Goal: Information Seeking & Learning: Learn about a topic

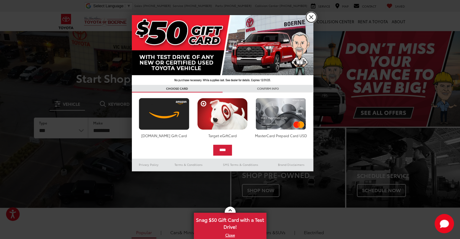
click at [314, 18] on link "X" at bounding box center [311, 17] width 10 height 10
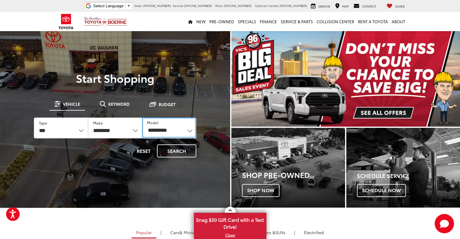
click at [169, 130] on select "**********" at bounding box center [169, 128] width 54 height 20
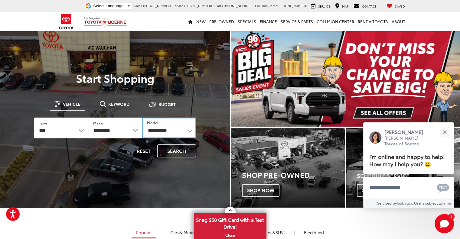
select select "**********"
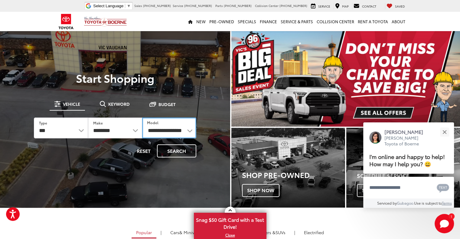
click at [142, 118] on select "**********" at bounding box center [169, 128] width 54 height 21
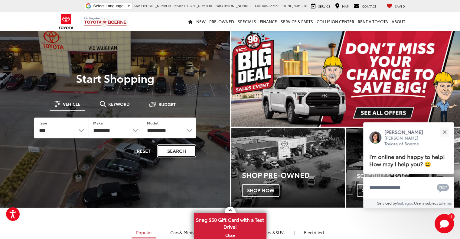
click at [174, 151] on button "Search" at bounding box center [176, 151] width 39 height 13
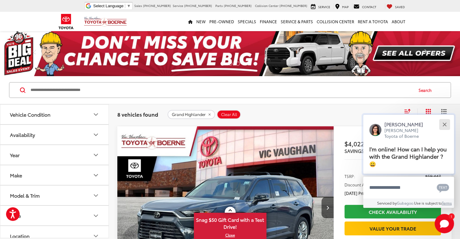
click at [445, 123] on button "Close" at bounding box center [444, 124] width 13 height 13
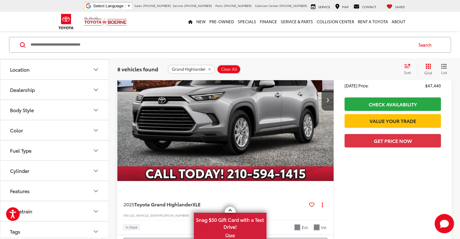
scroll to position [643, 0]
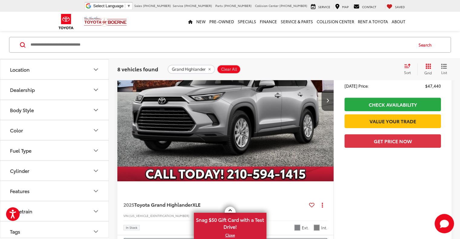
click at [35, 150] on button "Fuel Type" at bounding box center [54, 151] width 109 height 20
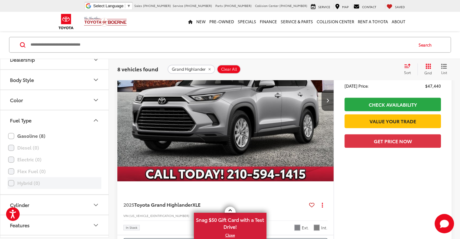
scroll to position [666, 0]
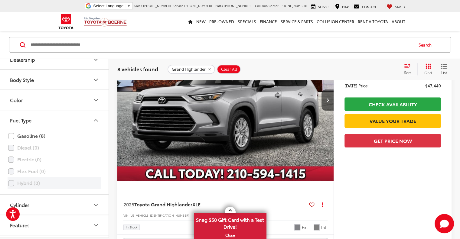
click at [10, 179] on label "Hybrid (0)" at bounding box center [54, 183] width 93 height 11
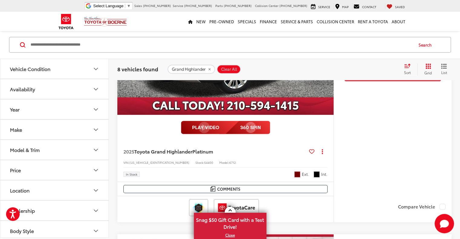
scroll to position [446, 0]
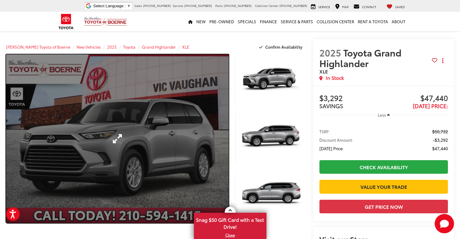
click at [228, 116] on link "Expand Photo 0" at bounding box center [117, 138] width 223 height 169
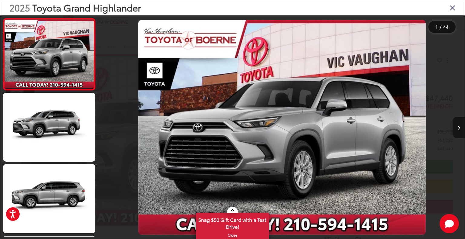
click at [460, 125] on button "Next image" at bounding box center [458, 127] width 12 height 21
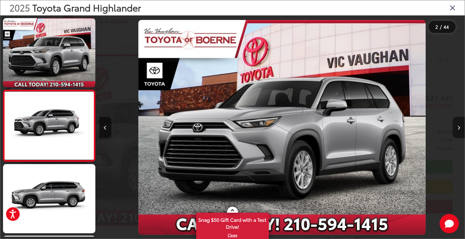
scroll to position [16, 0]
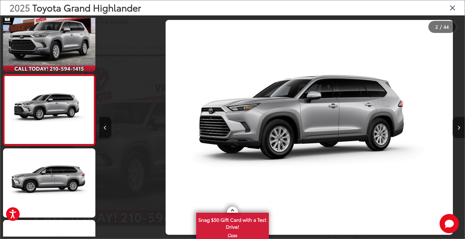
click at [460, 125] on button "Next image" at bounding box center [458, 127] width 12 height 21
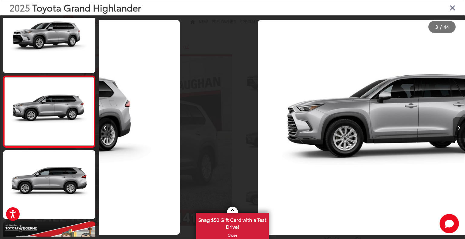
scroll to position [87, 0]
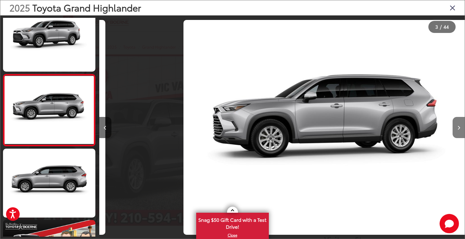
click at [460, 125] on button "Next image" at bounding box center [458, 127] width 12 height 21
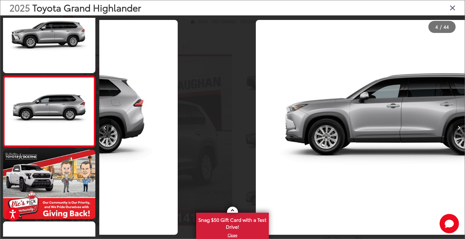
scroll to position [159, 0]
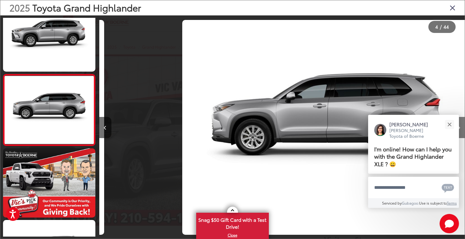
click at [460, 125] on button "Next image" at bounding box center [458, 127] width 12 height 21
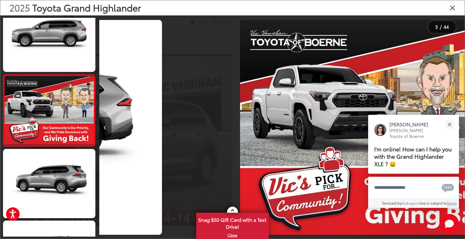
scroll to position [231, 0]
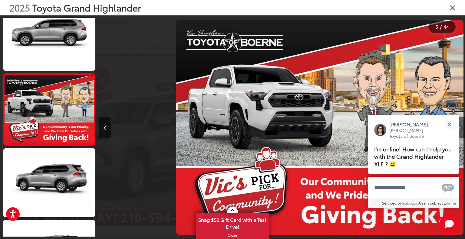
click at [460, 125] on button "Next image" at bounding box center [458, 127] width 12 height 21
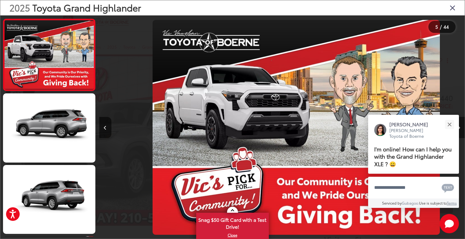
scroll to position [0, 0]
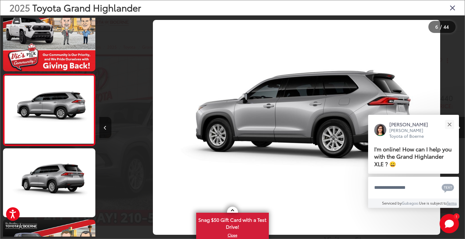
click at [460, 125] on button "Next image" at bounding box center [458, 127] width 12 height 21
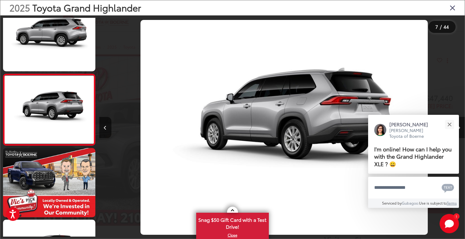
click at [460, 125] on button "Next image" at bounding box center [458, 127] width 12 height 21
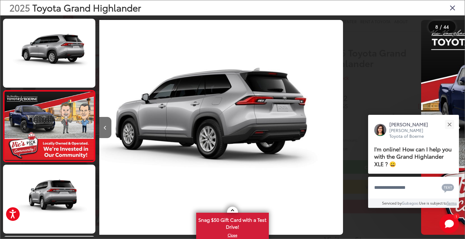
scroll to position [446, 0]
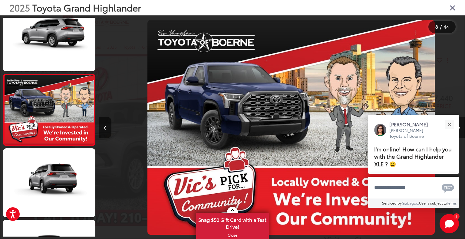
click at [460, 125] on button "Next image" at bounding box center [458, 127] width 12 height 21
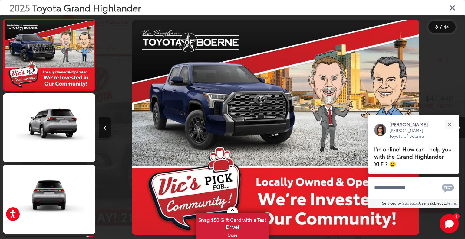
scroll to position [0, 2745]
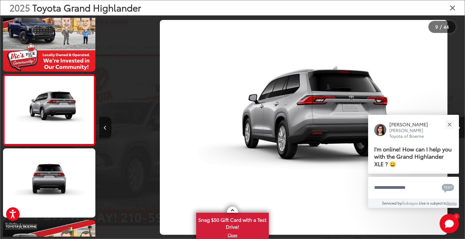
click at [460, 125] on button "Next image" at bounding box center [458, 127] width 12 height 21
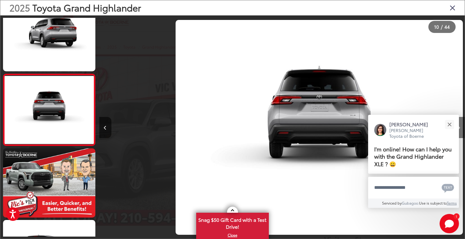
click at [460, 125] on button "Next image" at bounding box center [458, 127] width 12 height 21
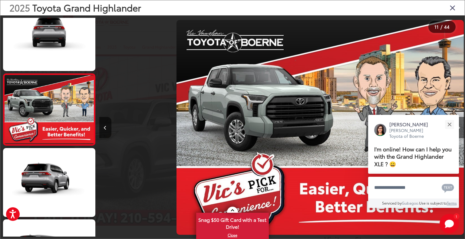
click at [460, 125] on button "Next image" at bounding box center [458, 127] width 12 height 21
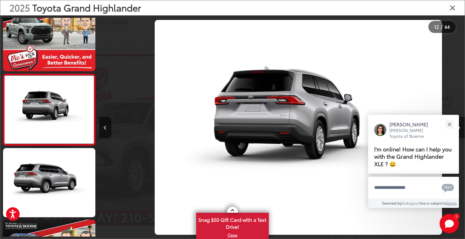
click at [460, 125] on button "Next image" at bounding box center [458, 127] width 12 height 21
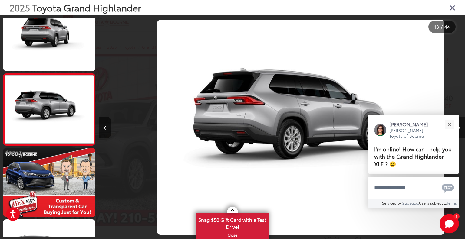
click at [460, 125] on button "Next image" at bounding box center [458, 127] width 12 height 21
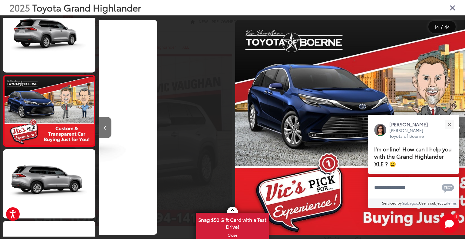
click at [460, 125] on button "Next image" at bounding box center [458, 127] width 12 height 21
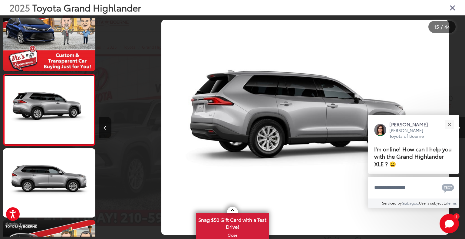
click at [460, 125] on button "Next image" at bounding box center [458, 127] width 12 height 21
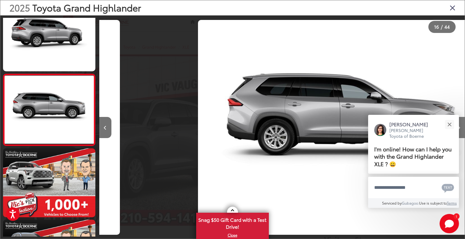
click at [460, 125] on button "Next image" at bounding box center [458, 127] width 12 height 21
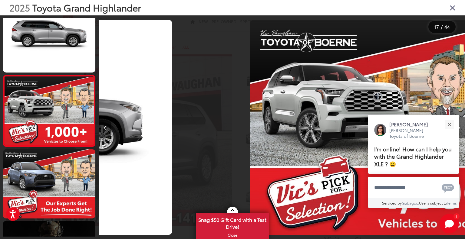
click at [460, 125] on button "Next image" at bounding box center [458, 127] width 12 height 21
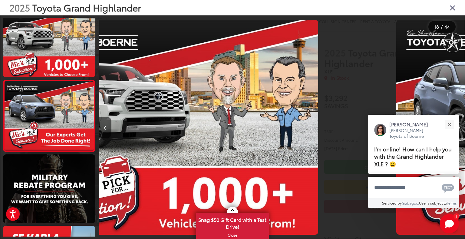
click at [460, 125] on button "Next image" at bounding box center [458, 127] width 12 height 21
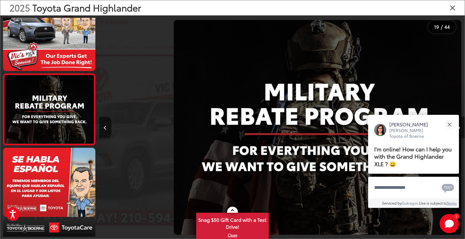
click at [460, 125] on button "Next image" at bounding box center [458, 127] width 12 height 21
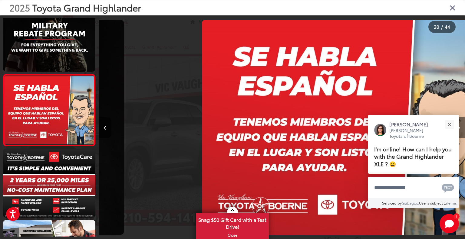
click at [460, 125] on button "Next image" at bounding box center [458, 127] width 12 height 21
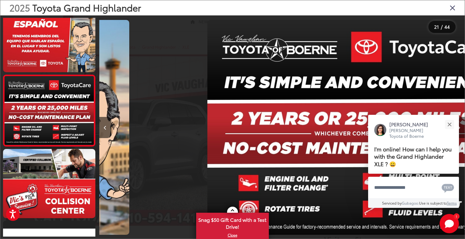
click at [460, 125] on button "Next image" at bounding box center [458, 127] width 12 height 21
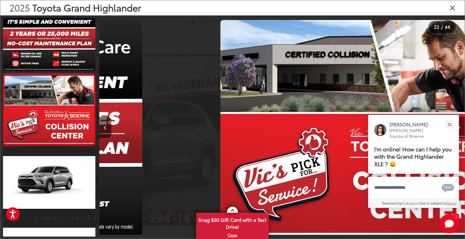
click at [460, 125] on button "Next image" at bounding box center [458, 127] width 12 height 21
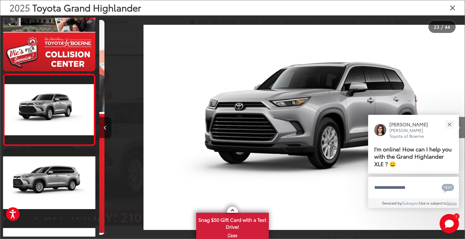
click at [460, 125] on button "Next image" at bounding box center [458, 127] width 12 height 21
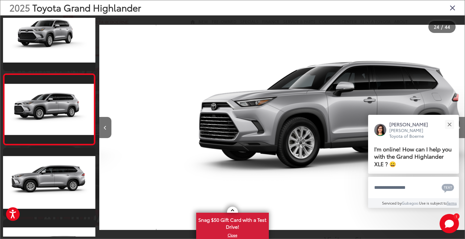
click at [460, 125] on button "Next image" at bounding box center [458, 127] width 12 height 21
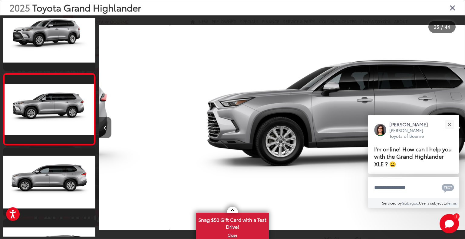
click at [460, 125] on button "Next image" at bounding box center [458, 127] width 12 height 21
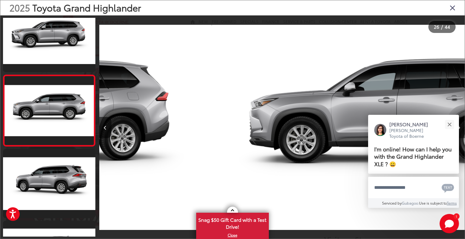
click at [460, 125] on button "Next image" at bounding box center [458, 127] width 12 height 21
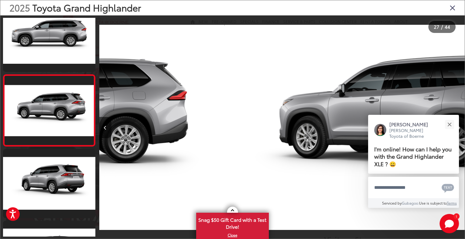
click at [460, 125] on button "Next image" at bounding box center [458, 127] width 12 height 21
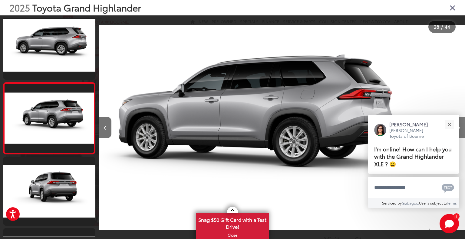
click at [460, 125] on button "Next image" at bounding box center [458, 127] width 12 height 21
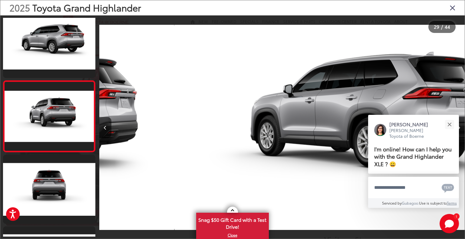
click at [460, 125] on button "Next image" at bounding box center [458, 127] width 12 height 21
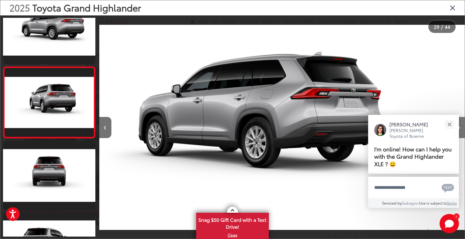
click at [460, 125] on button "Next image" at bounding box center [458, 127] width 12 height 21
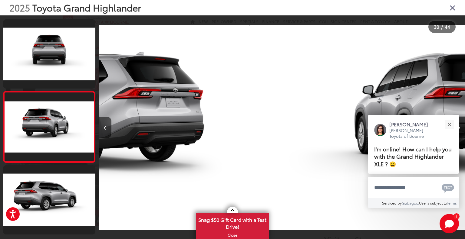
click at [460, 125] on button "Next image" at bounding box center [458, 127] width 12 height 21
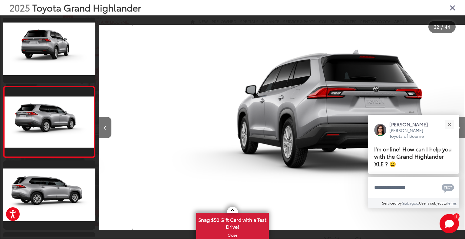
click at [460, 125] on button "Next image" at bounding box center [458, 127] width 12 height 21
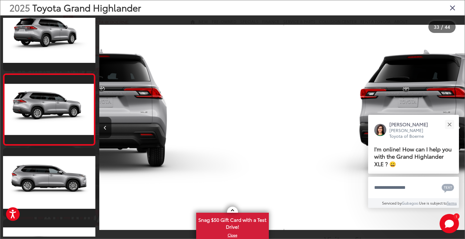
click at [460, 125] on button "Next image" at bounding box center [458, 127] width 12 height 21
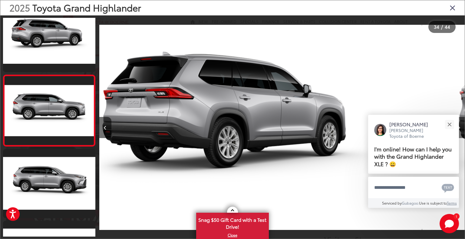
click at [460, 125] on button "Next image" at bounding box center [458, 127] width 12 height 21
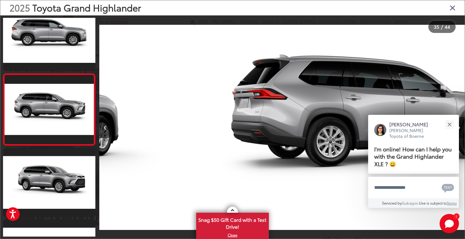
click at [460, 125] on button "Next image" at bounding box center [458, 127] width 12 height 21
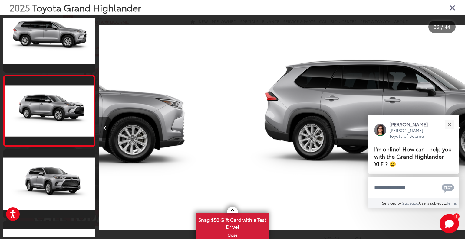
click at [460, 125] on button "Next image" at bounding box center [458, 127] width 12 height 21
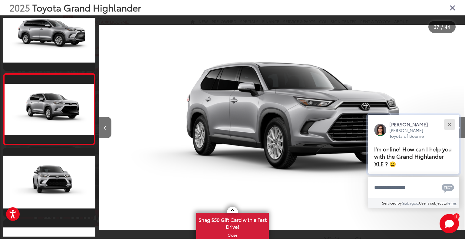
click at [449, 122] on button "Close" at bounding box center [449, 124] width 13 height 13
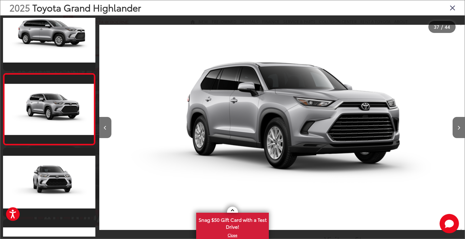
click at [452, 9] on icon "Close gallery" at bounding box center [452, 8] width 6 height 8
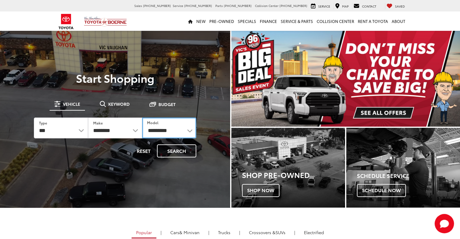
click at [146, 122] on select "**********" at bounding box center [169, 128] width 54 height 21
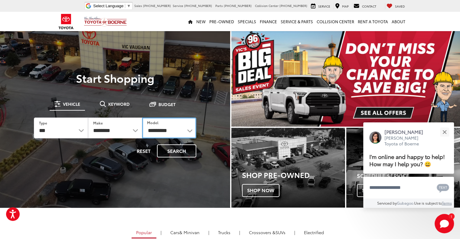
select select "**********"
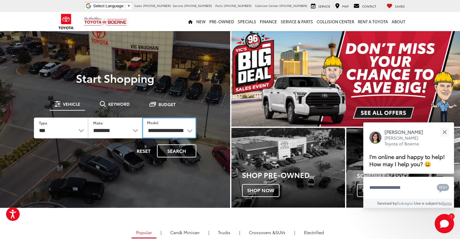
click at [142, 118] on select "**********" at bounding box center [169, 128] width 54 height 21
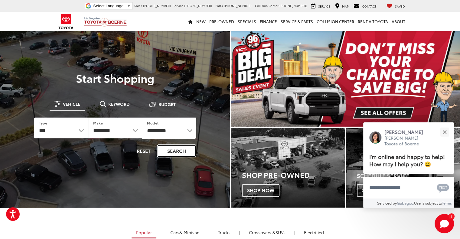
click at [179, 153] on button "Search" at bounding box center [176, 151] width 39 height 13
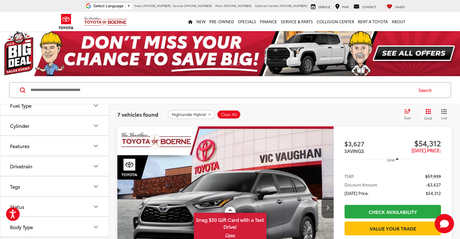
scroll to position [182, 0]
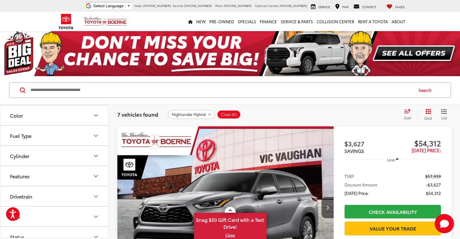
click at [33, 138] on button "Fuel Type" at bounding box center [54, 136] width 109 height 20
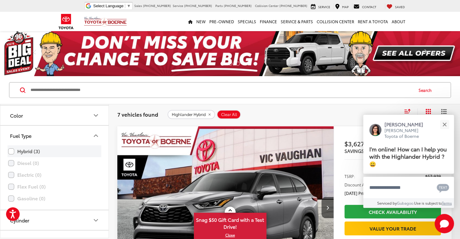
click at [18, 149] on label "Hybrid (3)" at bounding box center [54, 151] width 93 height 11
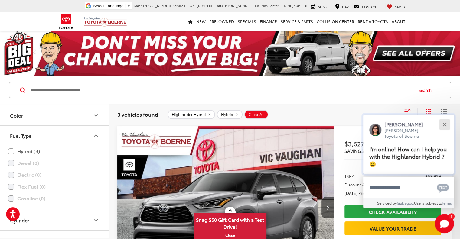
click at [441, 124] on button "Close" at bounding box center [444, 124] width 13 height 13
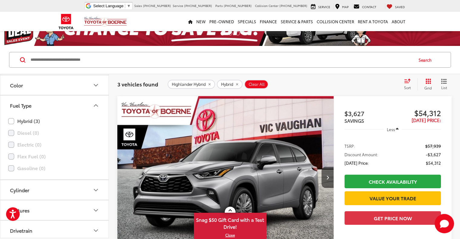
scroll to position [30, 0]
click at [189, 146] on img "2025 Toyota Highlander Hybrid Hybrid Platinum 0" at bounding box center [225, 177] width 217 height 163
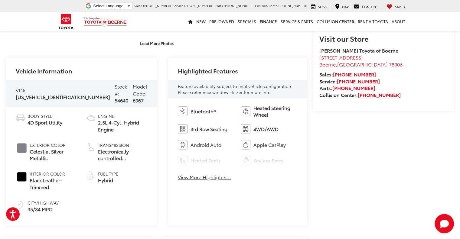
scroll to position [212, 0]
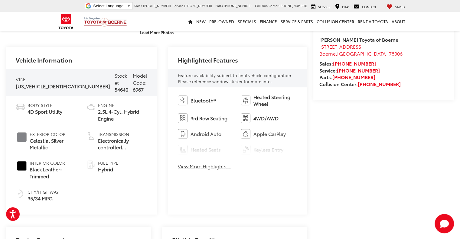
click at [212, 169] on button "View More Highlights..." at bounding box center [204, 166] width 53 height 7
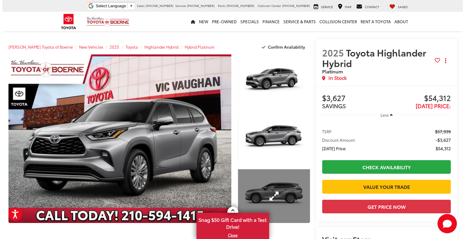
scroll to position [0, 0]
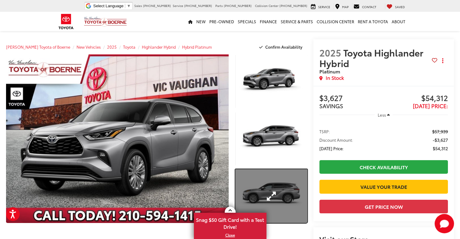
click at [268, 190] on link "Expand Photo 3" at bounding box center [271, 196] width 72 height 54
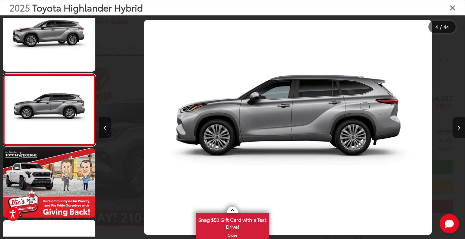
scroll to position [0, 1096]
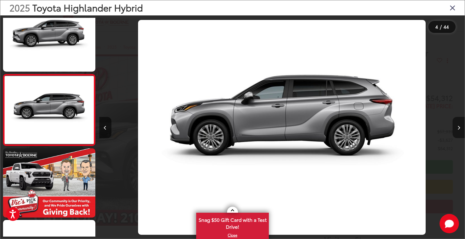
click at [457, 131] on button "Next image" at bounding box center [458, 127] width 12 height 21
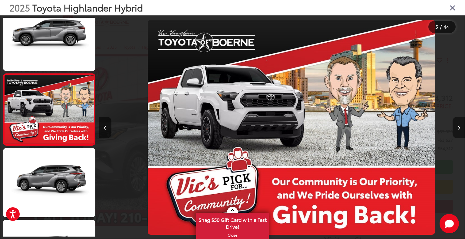
scroll to position [0, 1481]
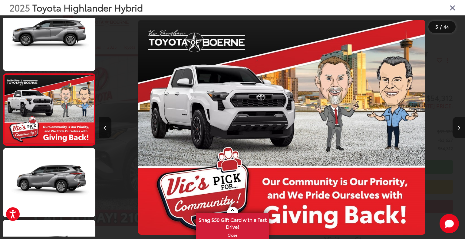
click at [457, 131] on button "Next image" at bounding box center [458, 127] width 12 height 21
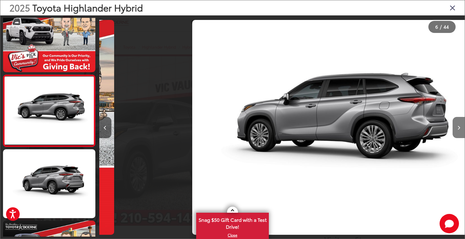
scroll to position [302, 0]
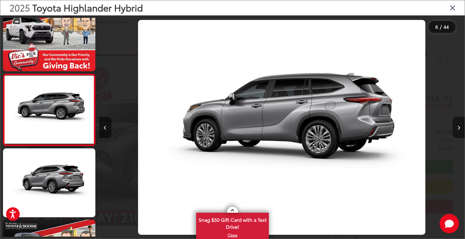
click at [457, 131] on button "Next image" at bounding box center [458, 127] width 12 height 21
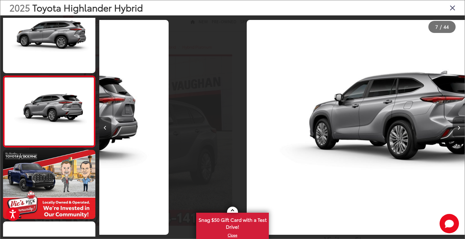
scroll to position [374, 0]
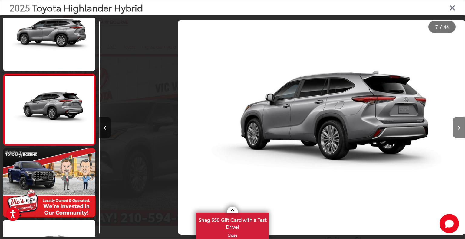
click at [457, 131] on button "Next image" at bounding box center [458, 127] width 12 height 21
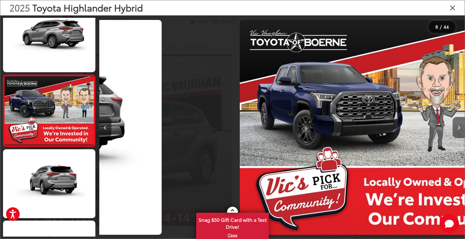
scroll to position [0, 0]
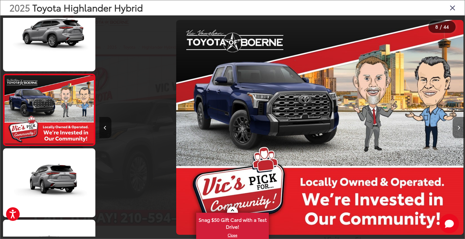
click at [457, 131] on button "Next image" at bounding box center [458, 127] width 12 height 21
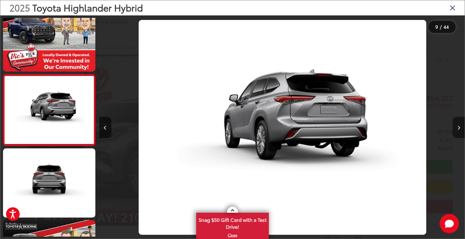
click at [457, 131] on button "Next image" at bounding box center [458, 127] width 12 height 21
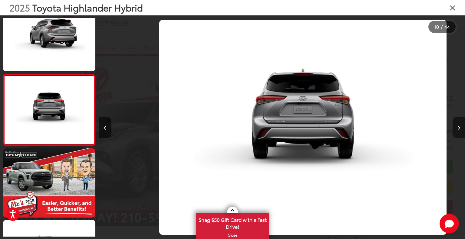
click at [457, 131] on button "Next image" at bounding box center [458, 127] width 12 height 21
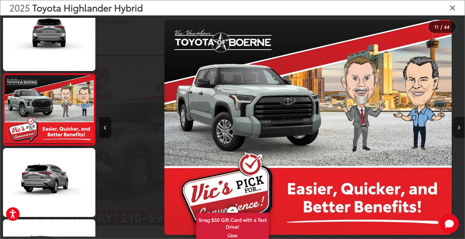
click at [457, 131] on button "Next image" at bounding box center [458, 127] width 12 height 21
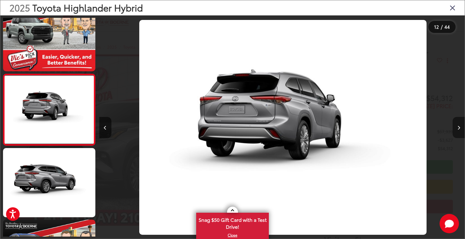
click at [457, 131] on button "Next image" at bounding box center [458, 127] width 12 height 21
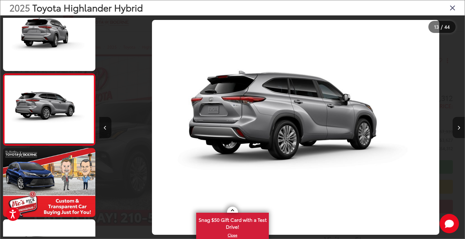
click at [457, 131] on button "Next image" at bounding box center [458, 127] width 12 height 21
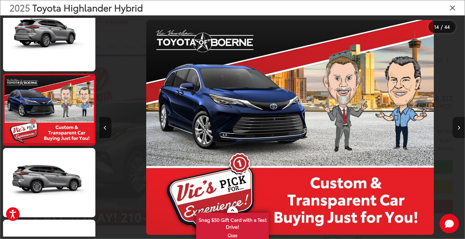
click at [457, 131] on button "Next image" at bounding box center [458, 127] width 12 height 21
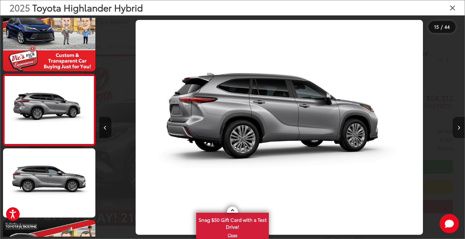
click at [457, 131] on button "Next image" at bounding box center [458, 127] width 12 height 21
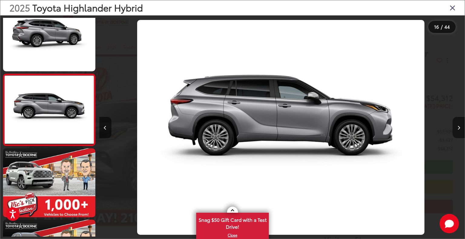
click at [450, 6] on icon "Close gallery" at bounding box center [452, 8] width 6 height 8
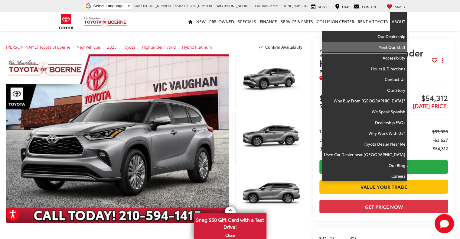
click at [397, 45] on link "Meet Our Staff" at bounding box center [364, 47] width 85 height 11
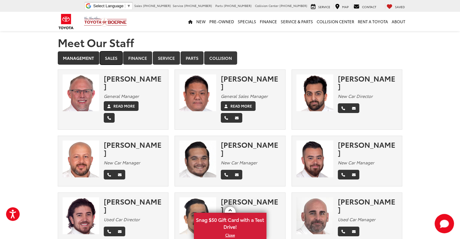
click at [109, 54] on link "Sales" at bounding box center [111, 57] width 23 height 13
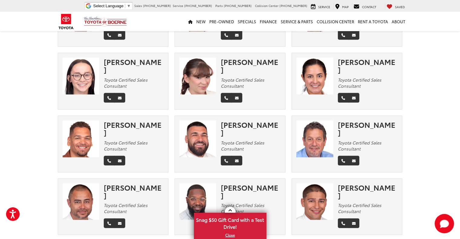
scroll to position [458, 0]
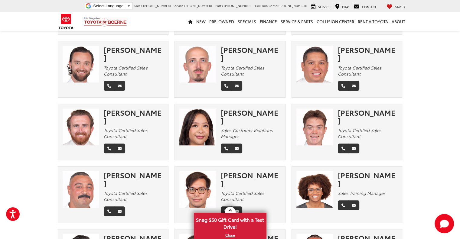
click at [356, 171] on div "Vanessa Richey Sales Training Manager" at bounding box center [370, 191] width 64 height 41
click at [321, 171] on img at bounding box center [315, 189] width 37 height 37
click at [352, 204] on icon "Email" at bounding box center [354, 206] width 4 height 4
click at [351, 201] on link "Email" at bounding box center [354, 206] width 11 height 10
click at [346, 171] on div "Vanessa Richey" at bounding box center [368, 179] width 60 height 16
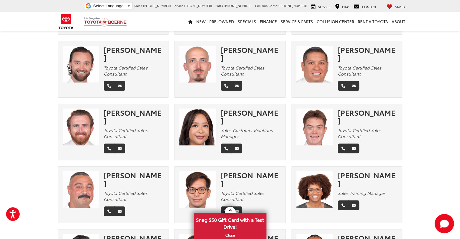
click at [303, 171] on img at bounding box center [315, 189] width 37 height 37
click at [318, 171] on img at bounding box center [315, 189] width 37 height 37
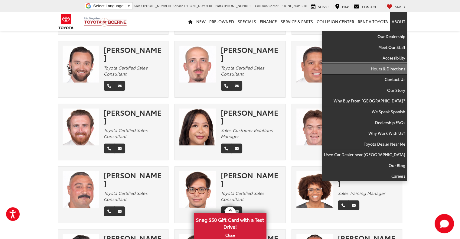
click at [391, 67] on link "Hours & Directions" at bounding box center [364, 69] width 85 height 11
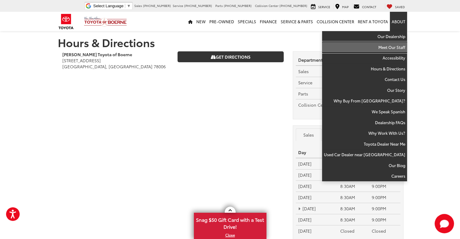
click at [394, 46] on link "Meet Our Staff" at bounding box center [364, 47] width 85 height 11
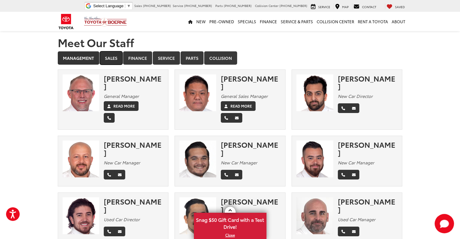
click at [108, 58] on link "Sales" at bounding box center [111, 57] width 23 height 13
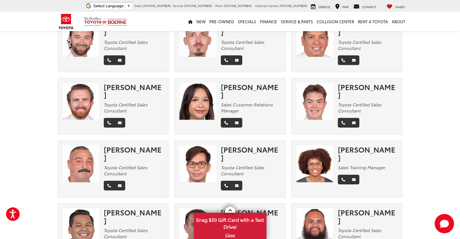
scroll to position [484, 0]
